Goal: Task Accomplishment & Management: Manage account settings

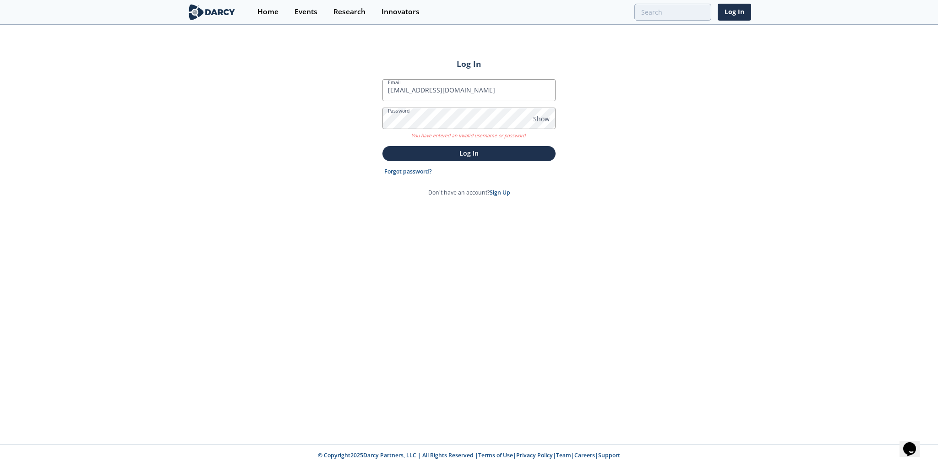
click at [444, 154] on p "Log In" at bounding box center [469, 153] width 160 height 10
click at [548, 115] on span "Show" at bounding box center [541, 119] width 16 height 10
click at [345, 119] on div "Log In Email [EMAIL_ADDRESS][DOMAIN_NAME] Password Hide You have entered an inv…" at bounding box center [469, 235] width 938 height 419
click at [383, 146] on button "Log In" at bounding box center [469, 153] width 173 height 15
click at [326, 124] on div "Log In Email [EMAIL_ADDRESS][DOMAIN_NAME] Password Hide You have entered an inv…" at bounding box center [469, 235] width 938 height 419
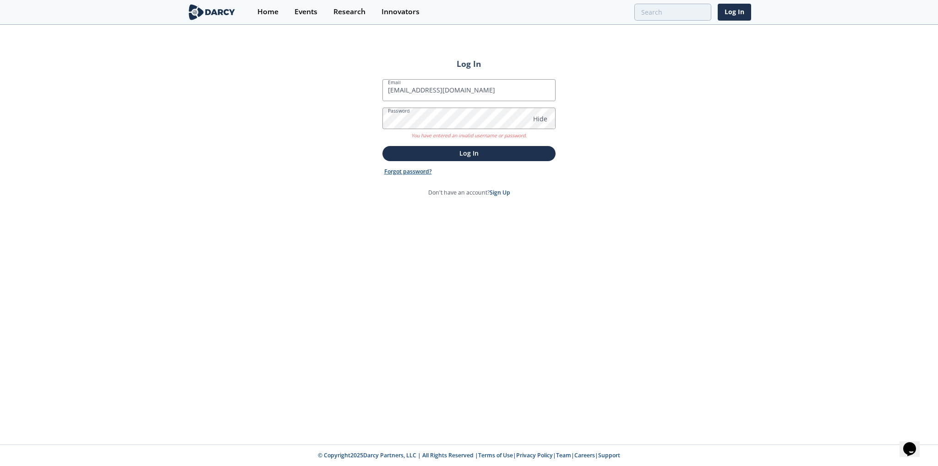
click at [411, 172] on link "Forgot password?" at bounding box center [408, 172] width 48 height 8
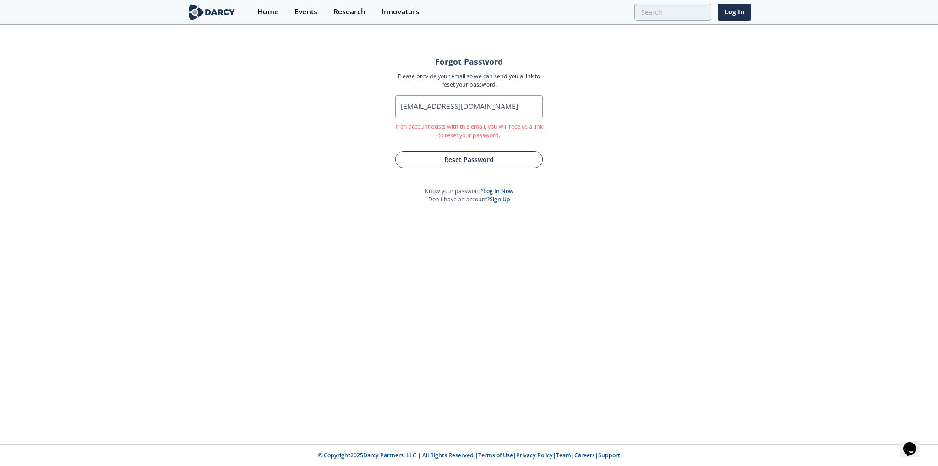
click at [477, 162] on button "Reset Password" at bounding box center [469, 159] width 148 height 17
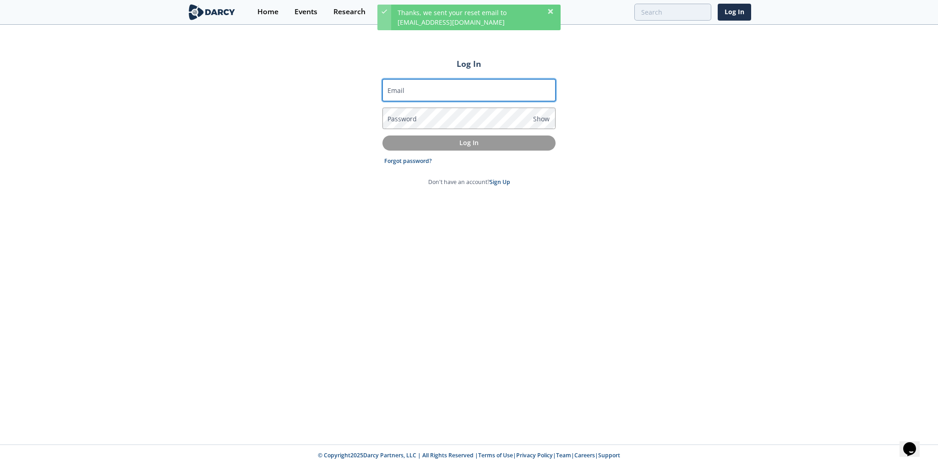
click at [463, 90] on input "Email" at bounding box center [469, 90] width 173 height 22
type input "[EMAIL_ADDRESS][DOMAIN_NAME]"
drag, startPoint x: 610, startPoint y: 153, endPoint x: 562, endPoint y: 143, distance: 48.6
click at [609, 153] on div "Log In Email [EMAIL_ADDRESS][DOMAIN_NAME] Password Show Log In Forgot password?…" at bounding box center [469, 235] width 938 height 419
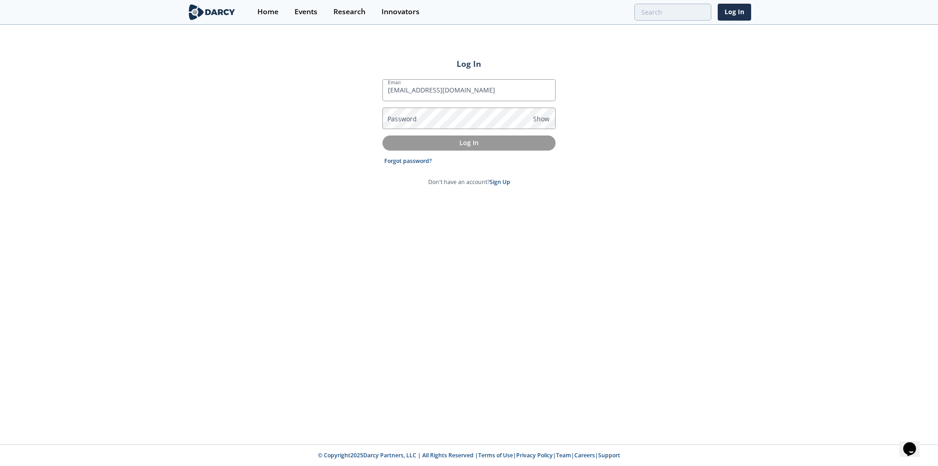
click at [404, 122] on label "Password" at bounding box center [402, 119] width 29 height 10
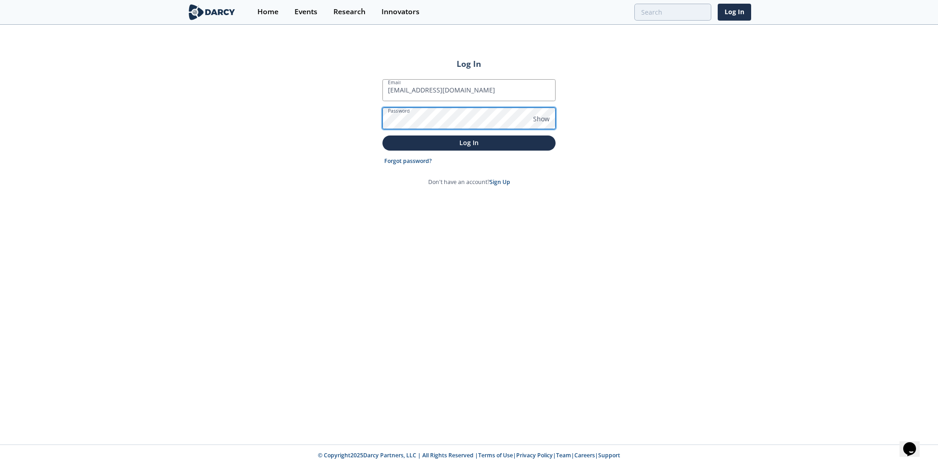
click at [383, 136] on button "Log In" at bounding box center [469, 143] width 173 height 15
